Goal: Information Seeking & Learning: Learn about a topic

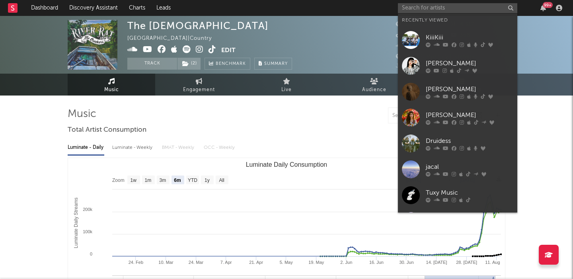
select select "6m"
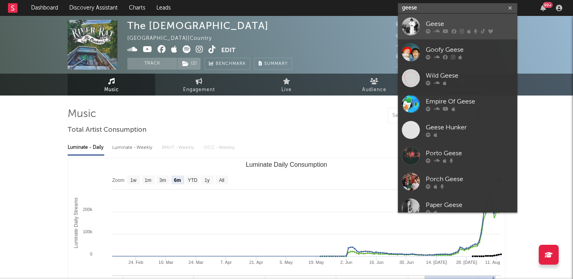
type input "geese"
click at [474, 29] on icon at bounding box center [476, 31] width 4 height 5
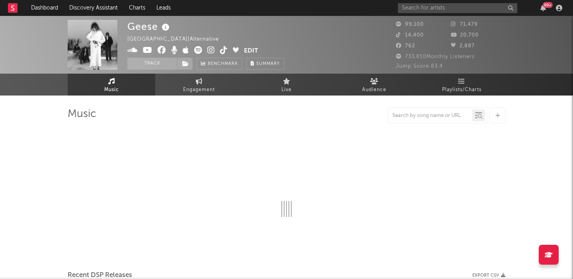
select select "6m"
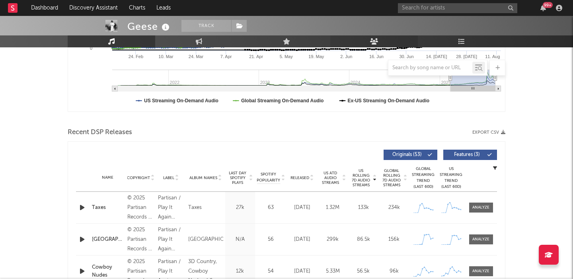
scroll to position [207, 0]
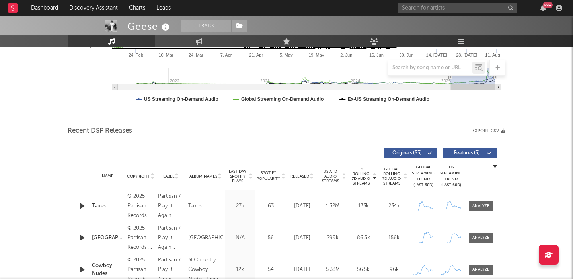
click at [472, 153] on span "Features ( 3 )" at bounding box center [467, 153] width 37 height 5
click at [82, 207] on icon "button" at bounding box center [82, 206] width 8 height 10
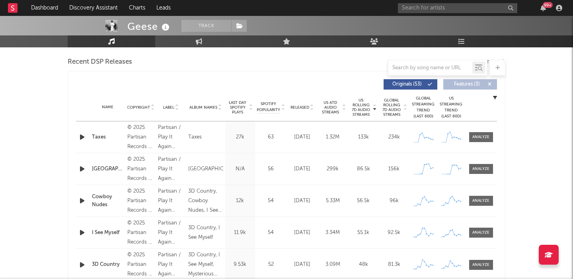
scroll to position [280, 0]
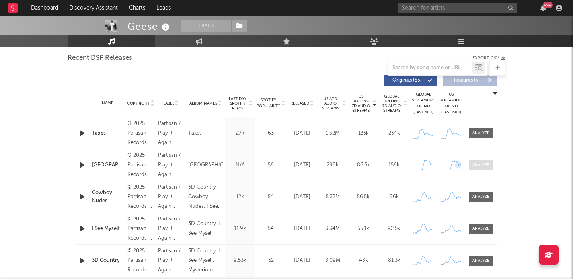
click at [486, 168] on div at bounding box center [481, 165] width 17 height 6
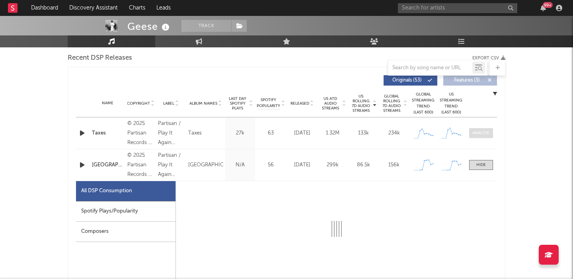
click at [484, 128] on span at bounding box center [482, 133] width 24 height 10
select select "1w"
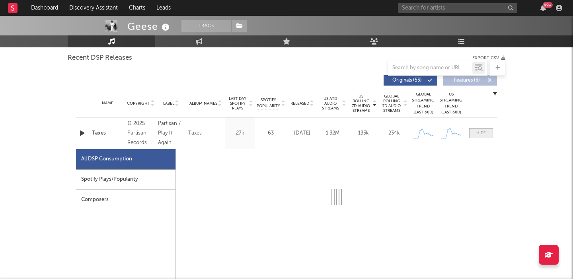
select select "1w"
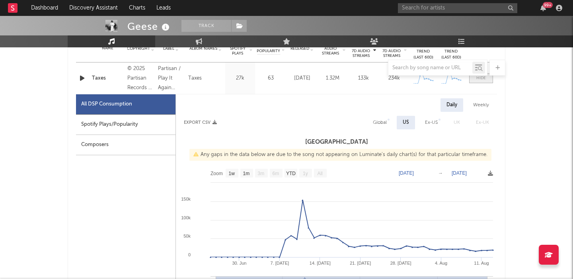
scroll to position [336, 0]
click at [484, 109] on div "Weekly" at bounding box center [482, 105] width 28 height 14
select select "1w"
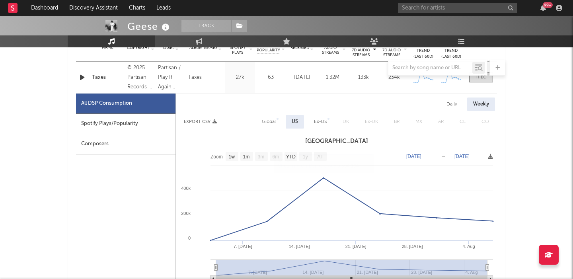
scroll to position [322, 0]
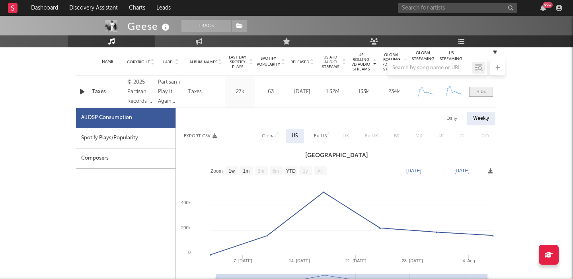
click at [482, 94] on div at bounding box center [482, 92] width 10 height 6
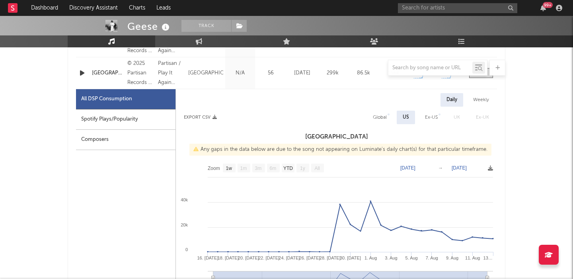
scroll to position [374, 0]
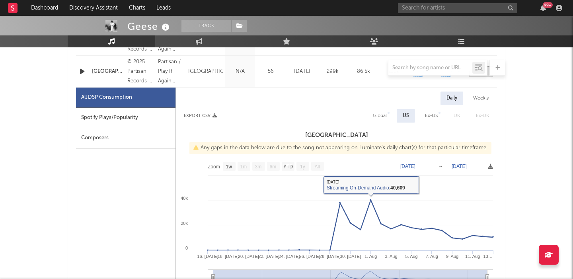
click at [477, 100] on div "Weekly" at bounding box center [482, 99] width 28 height 14
select select "1w"
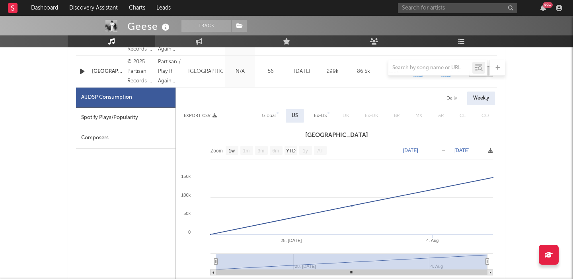
click at [272, 117] on div "Global" at bounding box center [269, 116] width 14 height 10
select select "1w"
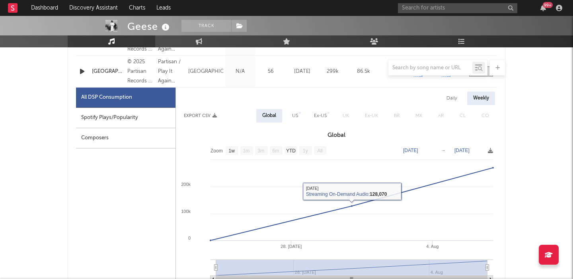
click at [455, 99] on div "Daily" at bounding box center [452, 99] width 23 height 14
select select "1w"
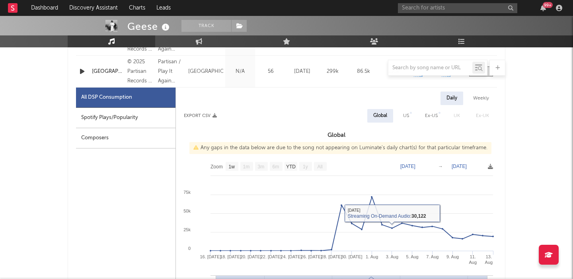
click at [487, 93] on div "Weekly" at bounding box center [482, 99] width 28 height 14
select select "1w"
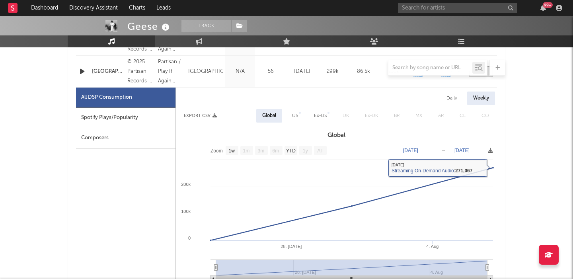
click at [299, 113] on div at bounding box center [300, 113] width 2 height 2
select select "1w"
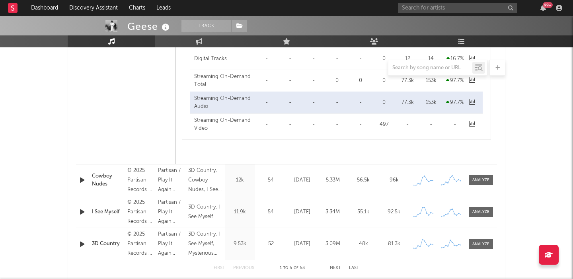
scroll to position [680, 0]
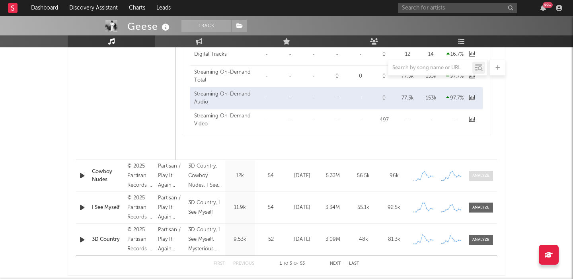
click at [489, 175] on div at bounding box center [481, 176] width 17 height 6
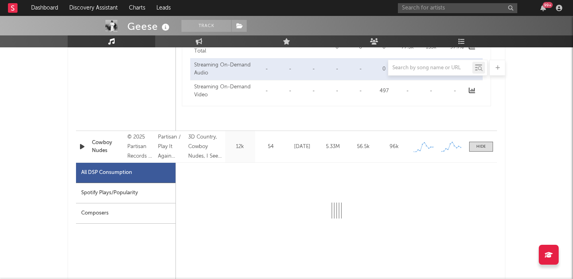
scroll to position [756, 0]
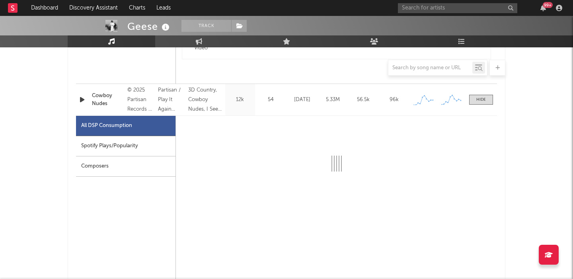
select select "6m"
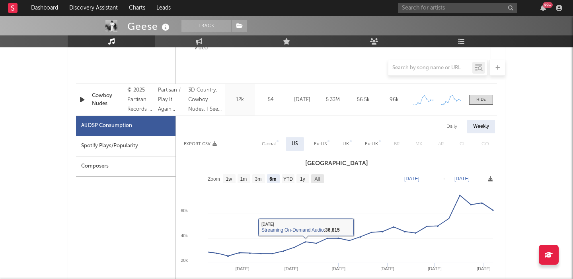
click at [319, 179] on text "All" at bounding box center [317, 179] width 5 height 6
select select "All"
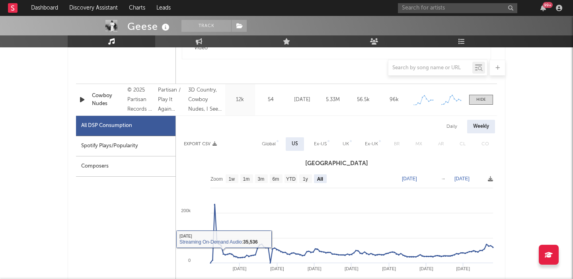
click at [273, 145] on div "Global" at bounding box center [269, 144] width 14 height 10
select select "All"
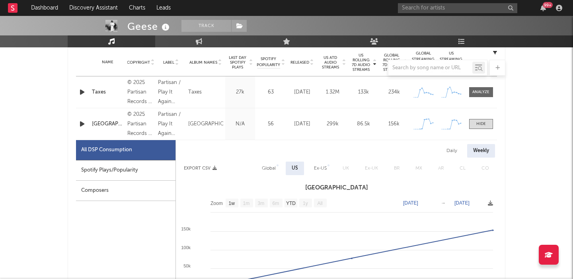
scroll to position [315, 0]
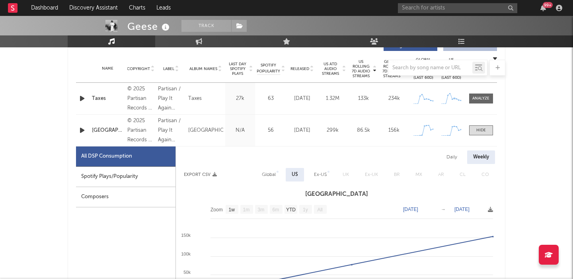
click at [477, 104] on div "Name Taxes Copyright © 2025 Partisan Records / Play It Again [PERSON_NAME] Labe…" at bounding box center [286, 98] width 421 height 31
click at [479, 98] on div at bounding box center [481, 99] width 17 height 6
select select "1w"
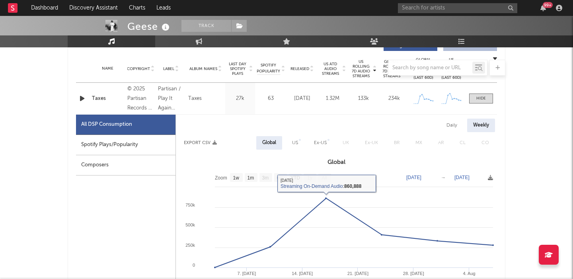
click at [295, 141] on div "US" at bounding box center [295, 143] width 6 height 10
select select "1w"
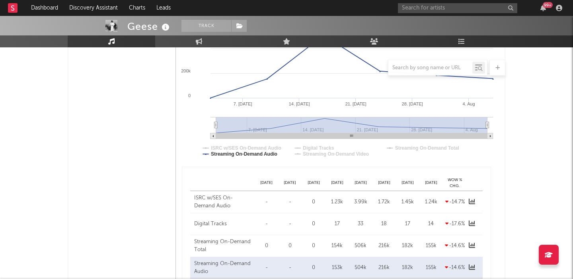
scroll to position [365, 0]
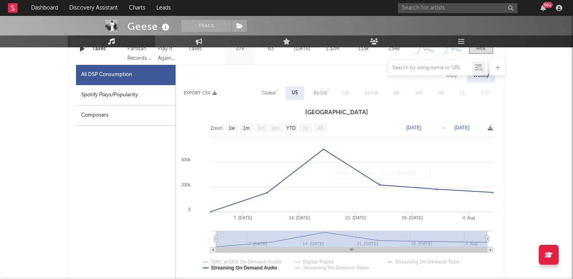
click at [274, 96] on div "Global" at bounding box center [269, 93] width 14 height 10
select select "1w"
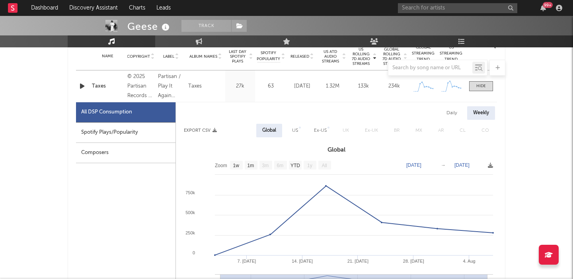
scroll to position [326, 0]
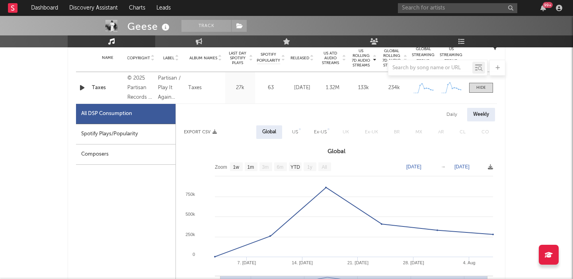
click at [450, 119] on div "Daily" at bounding box center [452, 115] width 23 height 14
select select "1w"
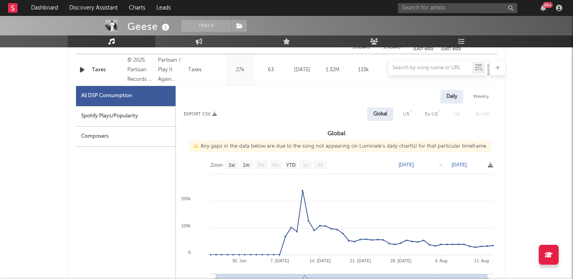
scroll to position [325, 0]
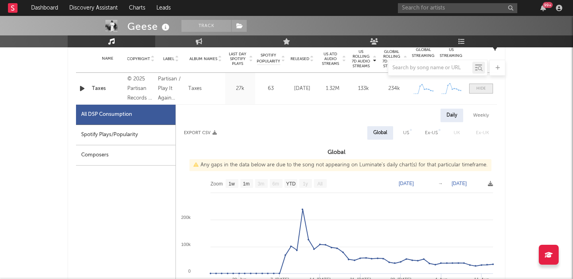
click at [485, 89] on div at bounding box center [482, 89] width 10 height 6
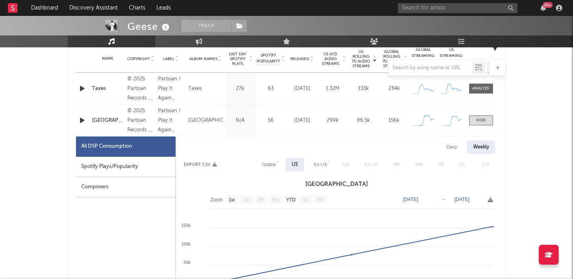
click at [270, 165] on div "Global" at bounding box center [269, 165] width 14 height 10
select select "1w"
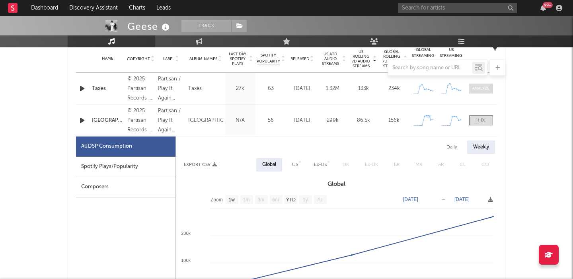
click at [474, 93] on span at bounding box center [482, 89] width 24 height 10
select select "1w"
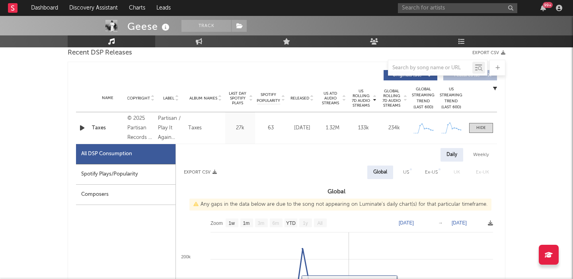
scroll to position [285, 0]
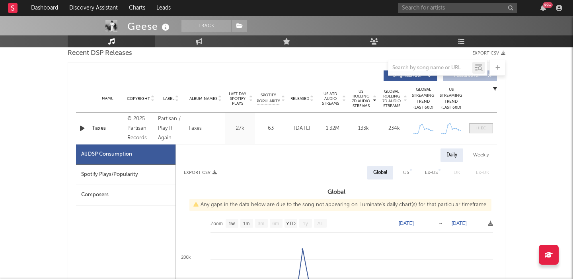
click at [480, 130] on div at bounding box center [482, 128] width 10 height 6
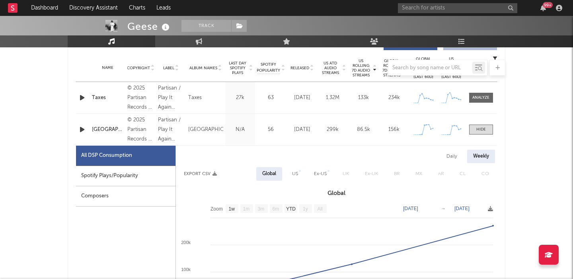
scroll to position [323, 0]
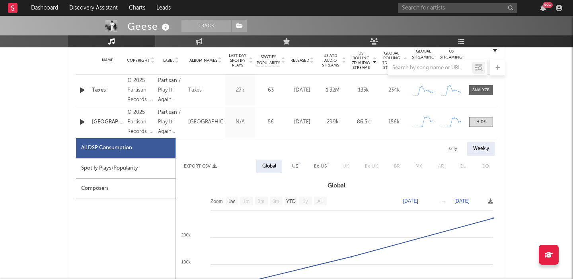
click at [456, 149] on div "Daily" at bounding box center [452, 149] width 23 height 14
select select "1w"
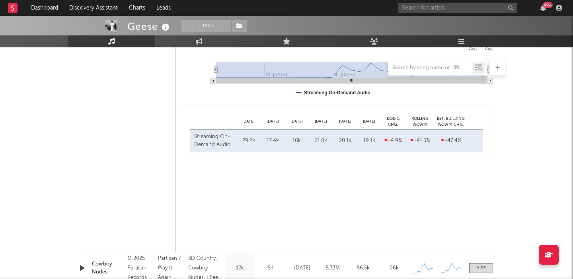
scroll to position [597, 0]
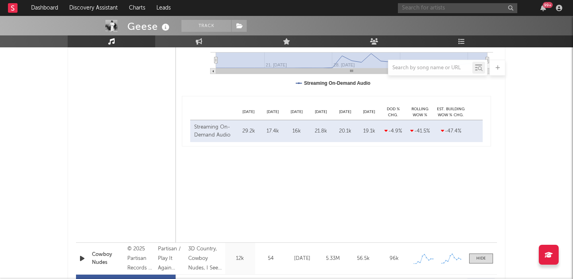
click at [415, 6] on input "text" at bounding box center [457, 8] width 119 height 10
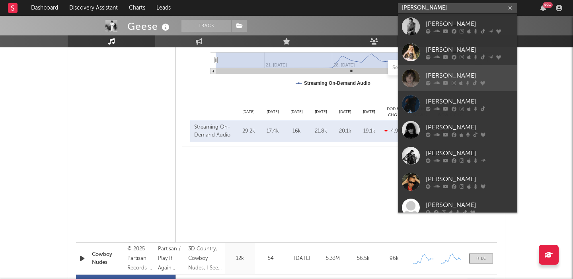
type input "[PERSON_NAME]"
click at [454, 72] on div "[PERSON_NAME]" at bounding box center [470, 76] width 88 height 10
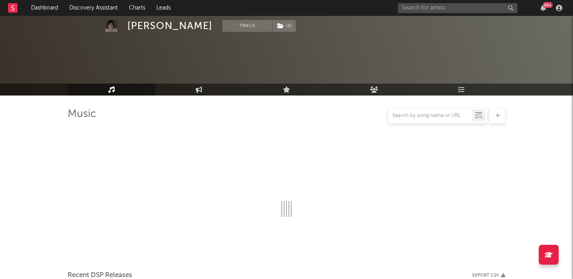
scroll to position [117, 0]
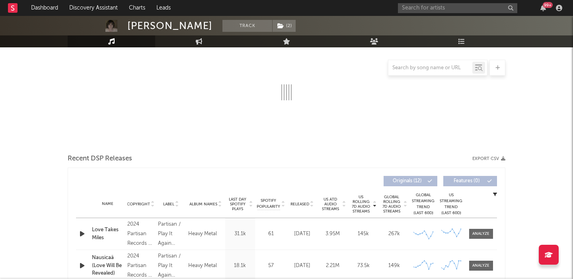
select select "6m"
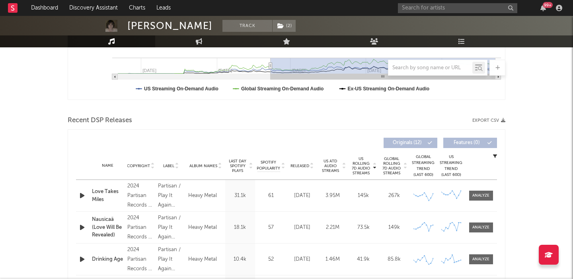
scroll to position [234, 0]
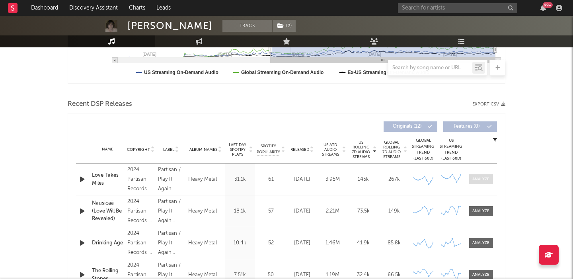
click at [477, 178] on div at bounding box center [481, 179] width 17 height 6
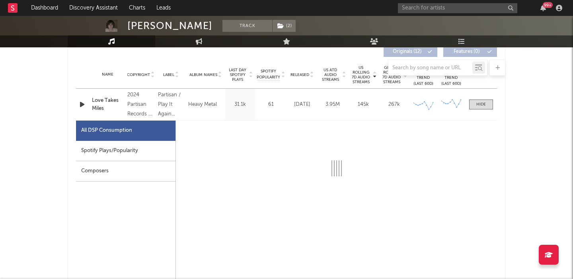
select select "6m"
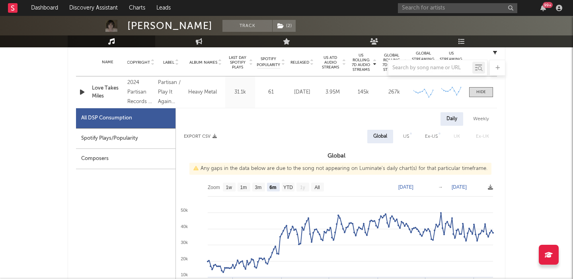
scroll to position [323, 0]
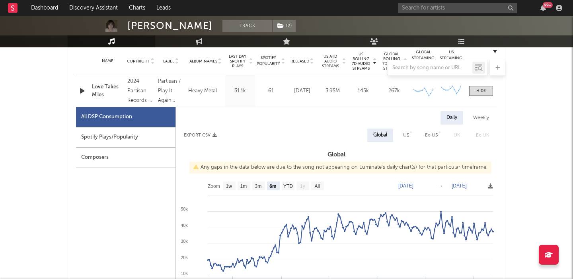
click at [479, 120] on div "Weekly" at bounding box center [482, 118] width 28 height 14
select select "6m"
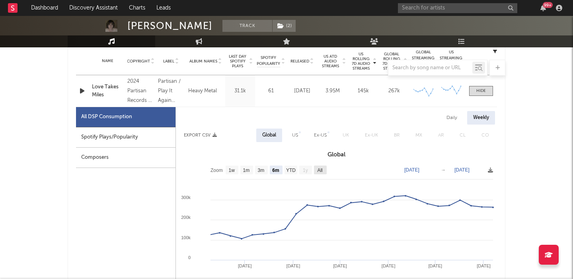
click at [321, 168] on text "All" at bounding box center [319, 171] width 5 height 6
select select "All"
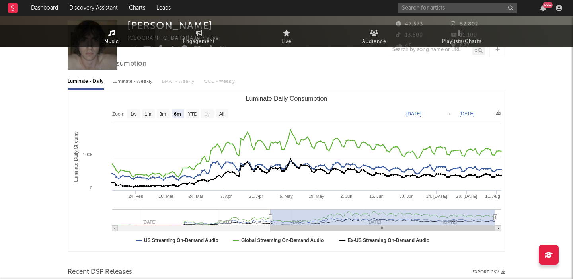
scroll to position [0, 0]
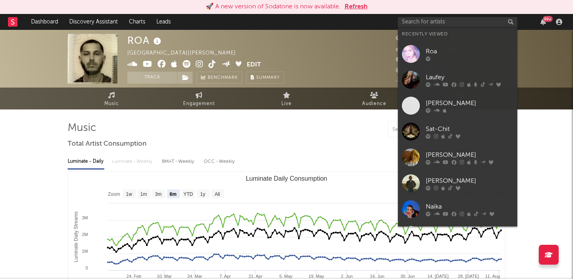
select select "6m"
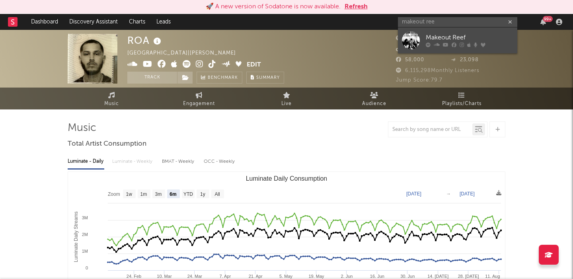
type input "makeout ree"
click at [443, 33] on div "Makeout Reef" at bounding box center [470, 38] width 88 height 10
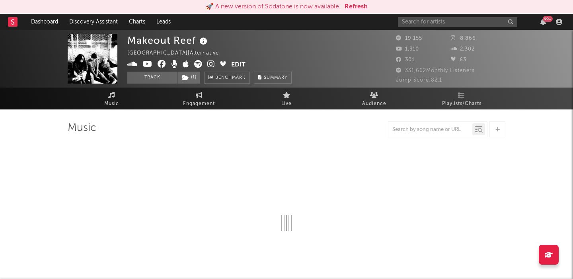
select select "6m"
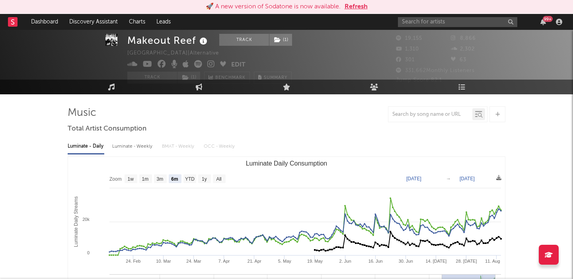
scroll to position [19, 0]
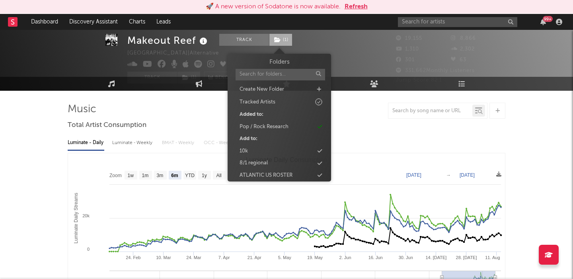
click at [278, 43] on span "( 1 )" at bounding box center [280, 40] width 23 height 12
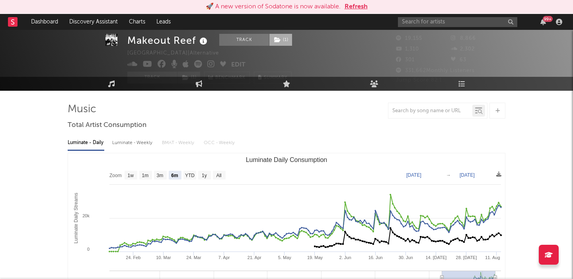
click at [278, 43] on span "( 1 )" at bounding box center [280, 40] width 23 height 12
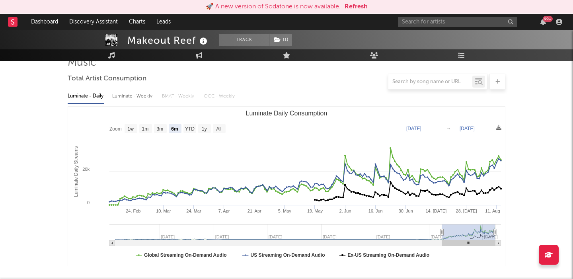
scroll to position [0, 0]
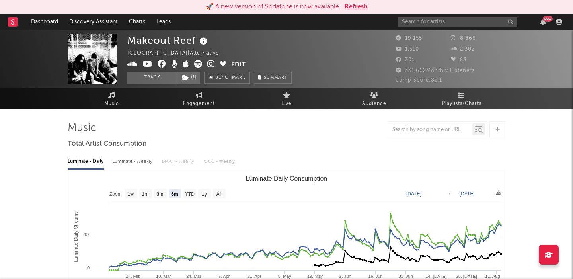
click at [131, 163] on div "Luminate - Weekly" at bounding box center [133, 162] width 42 height 14
select select "6m"
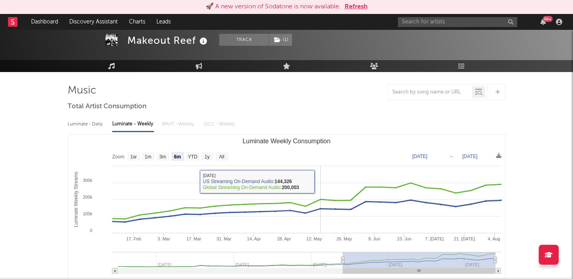
scroll to position [45, 0]
